Goal: Task Accomplishment & Management: Manage account settings

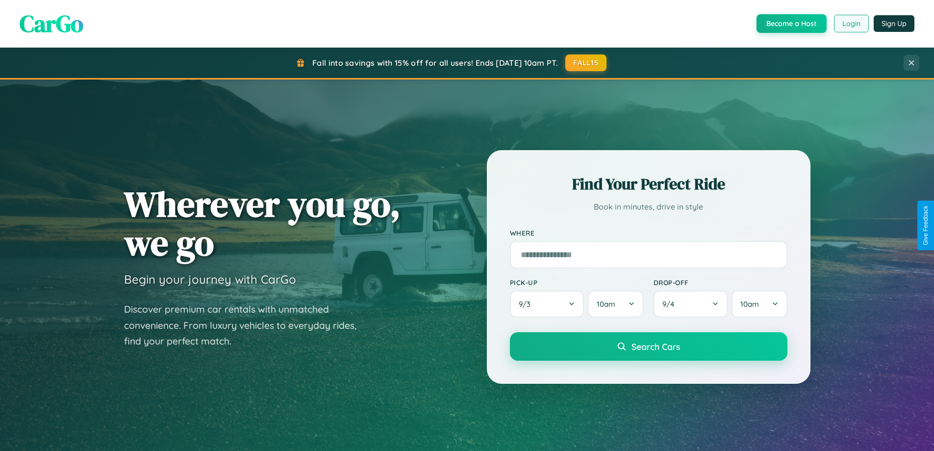
click at [851, 24] on button "Login" at bounding box center [851, 24] width 35 height 18
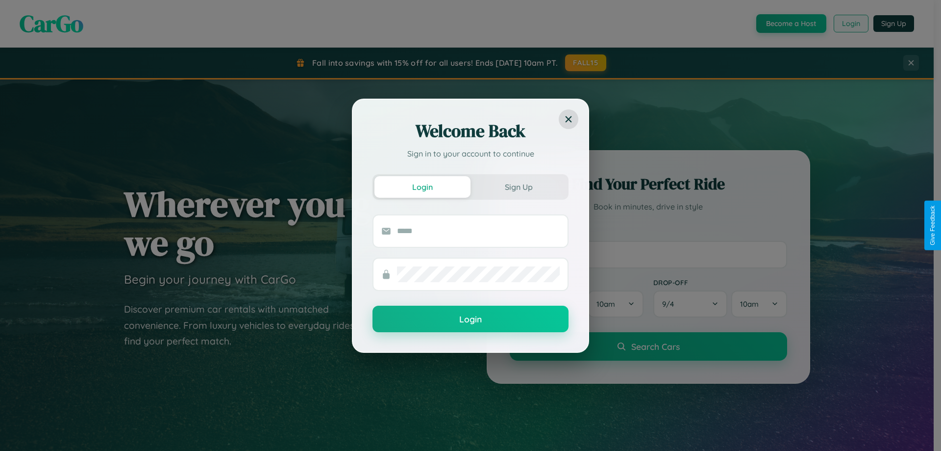
scroll to position [1886, 0]
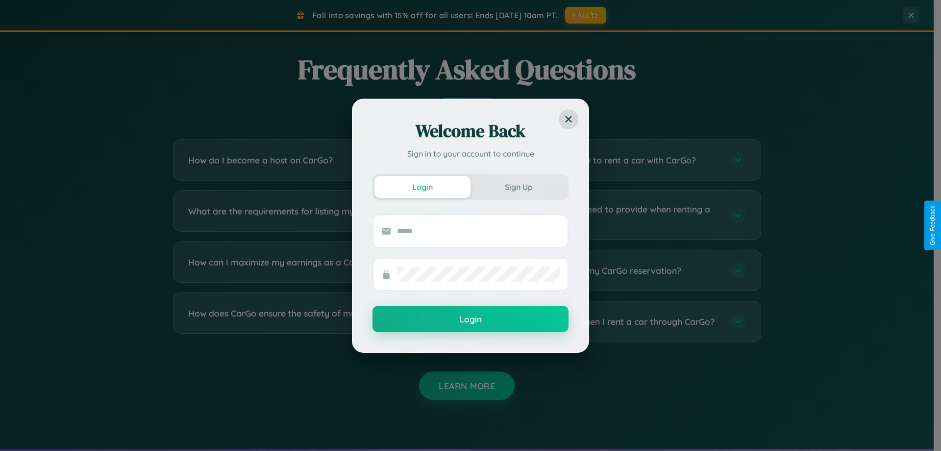
click at [315, 215] on div "Welcome Back Sign in to your account to continue Login Sign Up Login" at bounding box center [470, 225] width 941 height 451
click at [315, 160] on div "Welcome Back Sign in to your account to continue Login Sign Up Login" at bounding box center [470, 225] width 941 height 451
click at [315, 215] on div "Welcome Back Sign in to your account to continue Login Sign Up Login" at bounding box center [470, 225] width 941 height 451
click at [315, 270] on div "Welcome Back Sign in to your account to continue Login Sign Up Login" at bounding box center [470, 225] width 941 height 451
click at [619, 160] on div "Welcome Back Sign in to your account to continue Login Sign Up Login" at bounding box center [470, 225] width 941 height 451
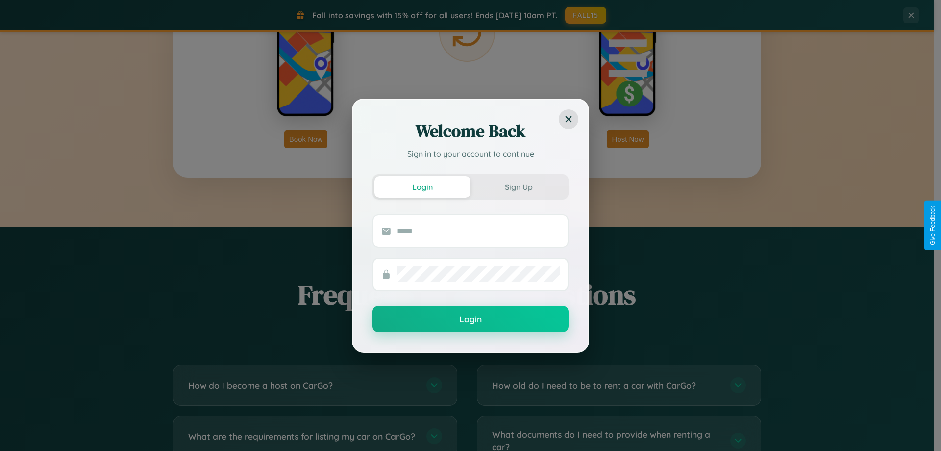
scroll to position [1575, 0]
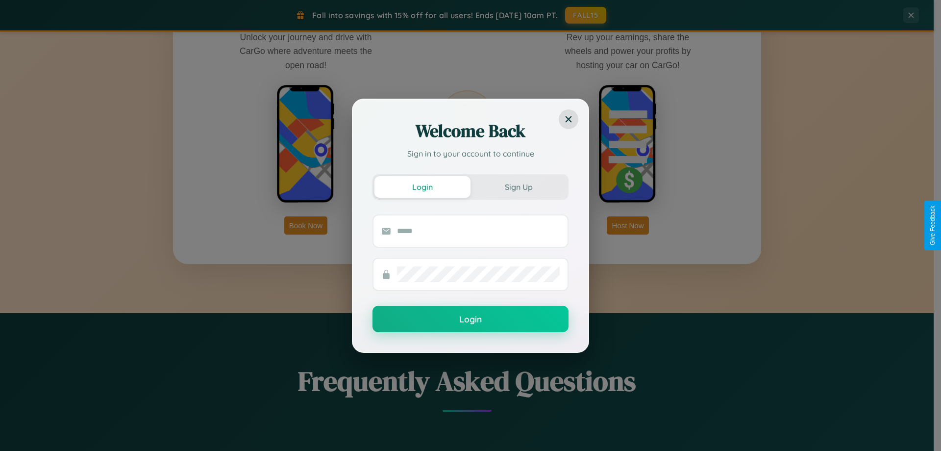
click at [628, 225] on div "Welcome Back Sign in to your account to continue Login Sign Up Login" at bounding box center [470, 225] width 941 height 451
